Goal: Task Accomplishment & Management: Manage account settings

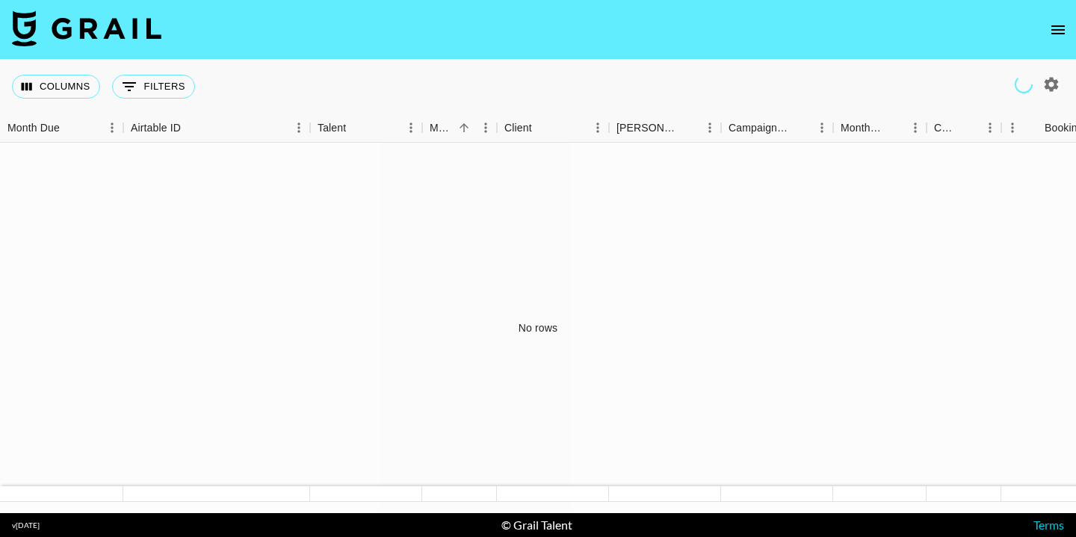
click at [1065, 31] on icon "open drawer" at bounding box center [1058, 30] width 18 height 18
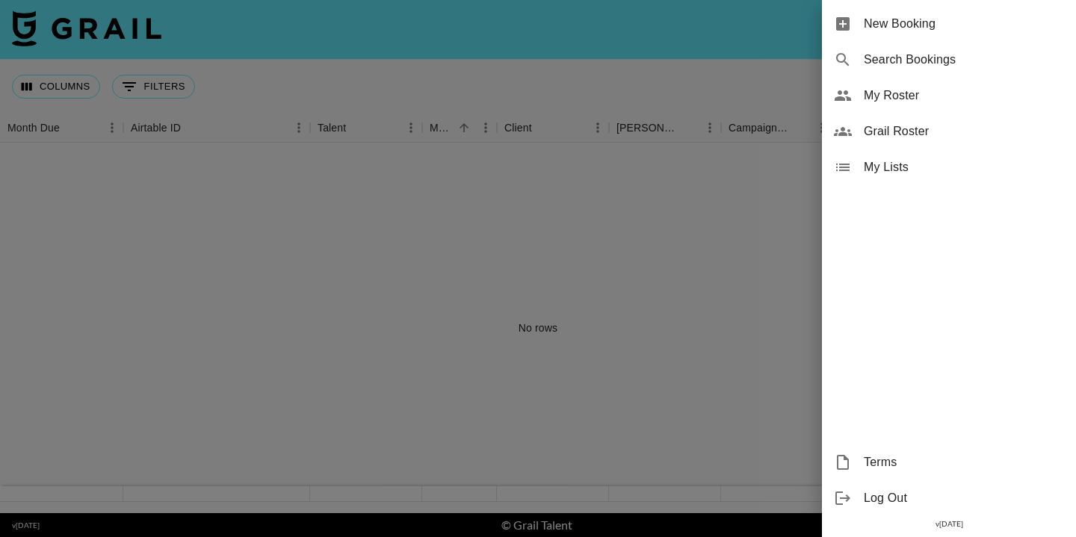
click at [921, 84] on div "My Roster" at bounding box center [949, 96] width 254 height 36
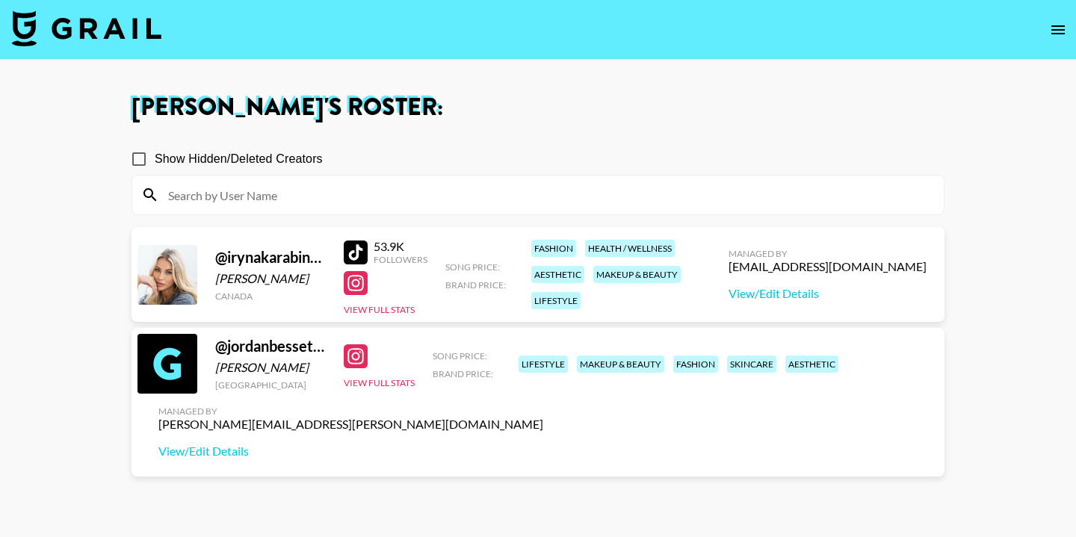
click at [356, 366] on div at bounding box center [356, 356] width 24 height 24
click at [543, 444] on link "View/Edit Details" at bounding box center [350, 451] width 385 height 15
click at [359, 368] on div at bounding box center [356, 356] width 24 height 24
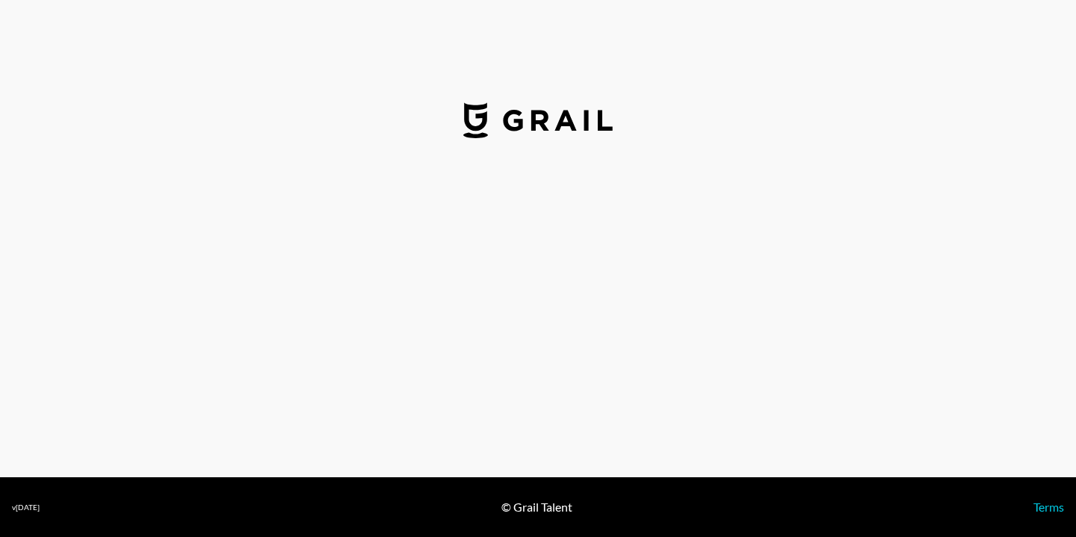
select select "USD"
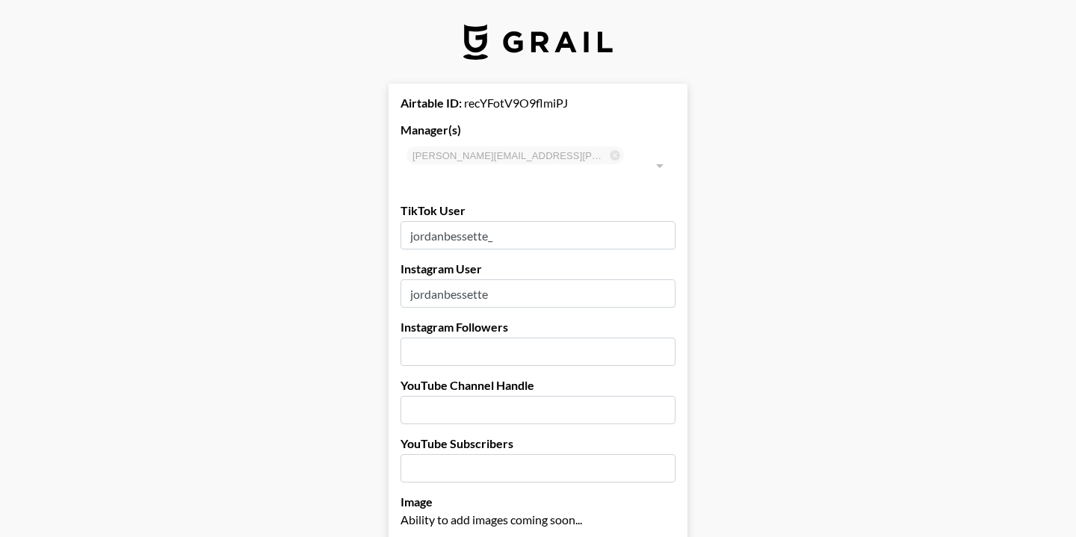
click at [479, 338] on input "number" at bounding box center [537, 352] width 275 height 28
click at [448, 338] on input "number" at bounding box center [537, 352] width 275 height 28
paste input "25.5"
type input "25.5"
click at [444, 396] on input "text" at bounding box center [537, 410] width 275 height 28
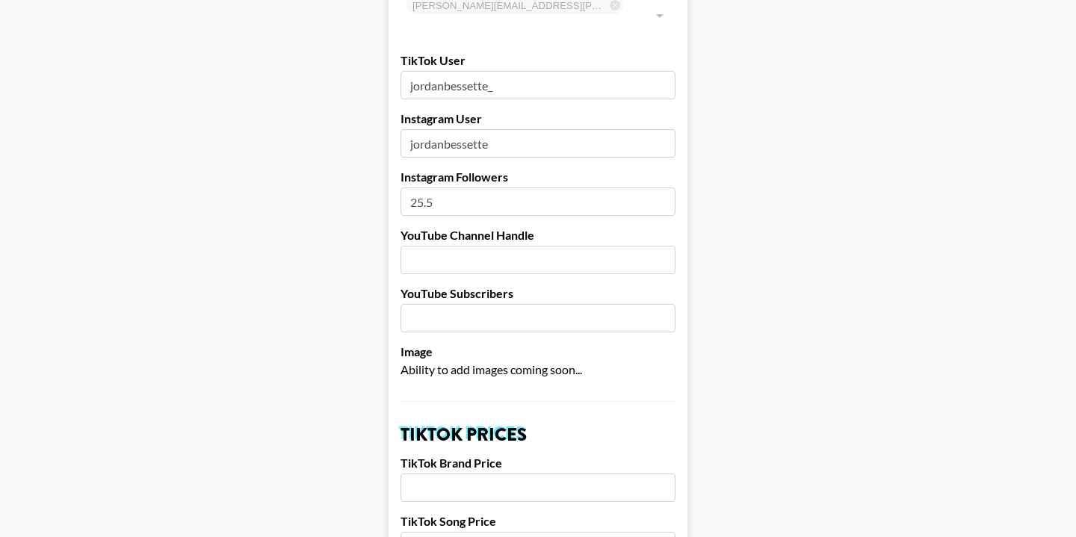
scroll to position [153, 0]
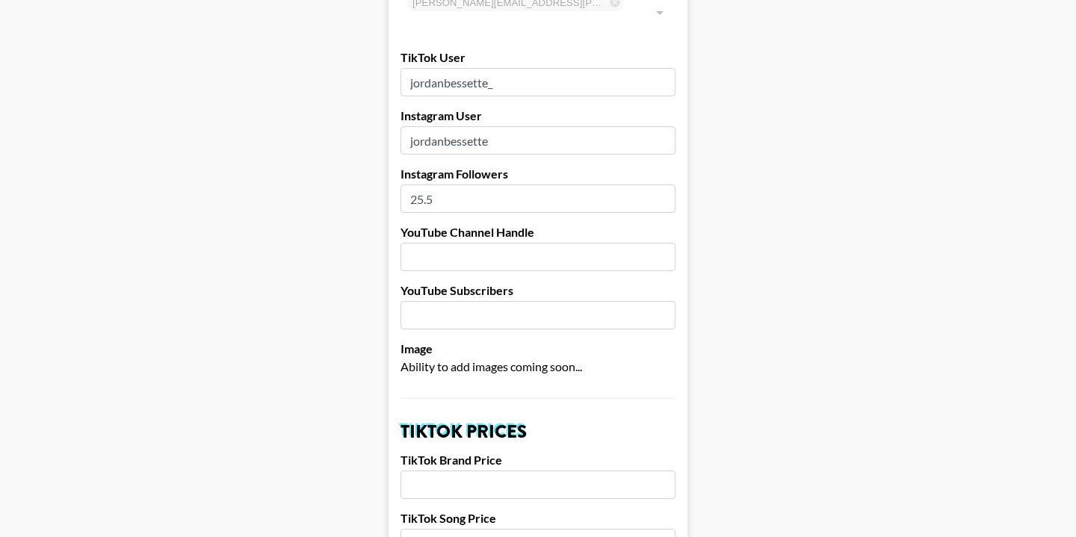
click at [437, 301] on input "number" at bounding box center [537, 315] width 275 height 28
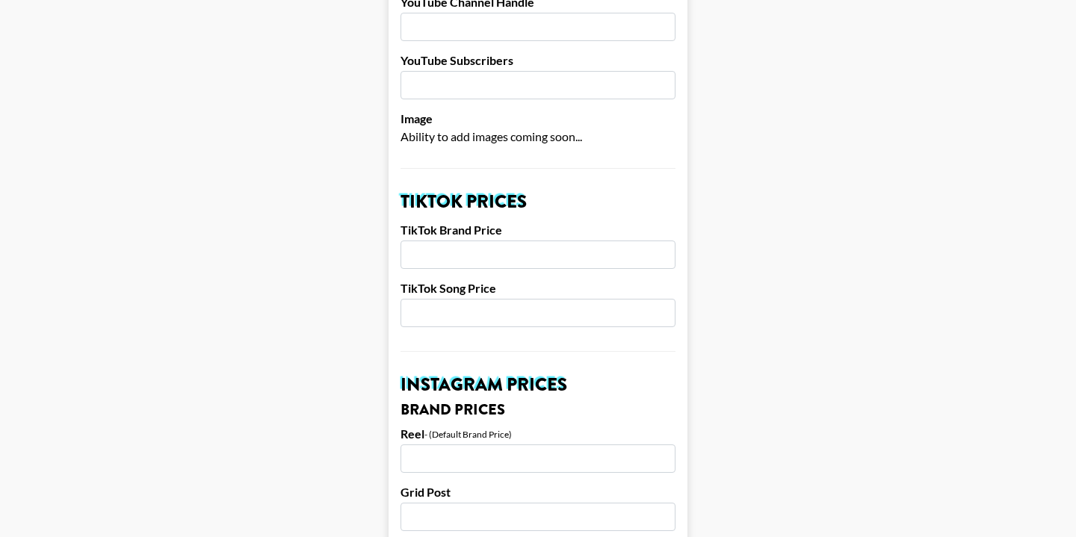
scroll to position [399, 0]
